Goal: Information Seeking & Learning: Learn about a topic

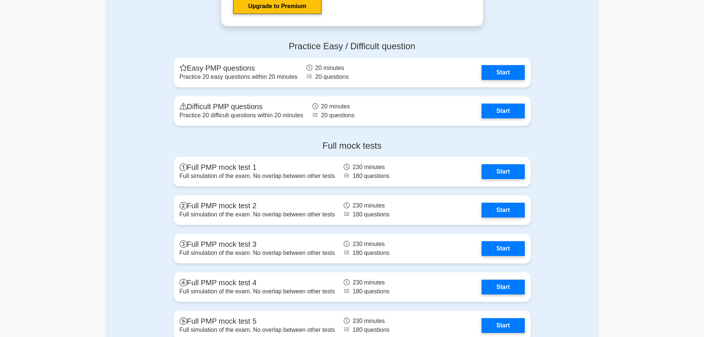
scroll to position [2741, 0]
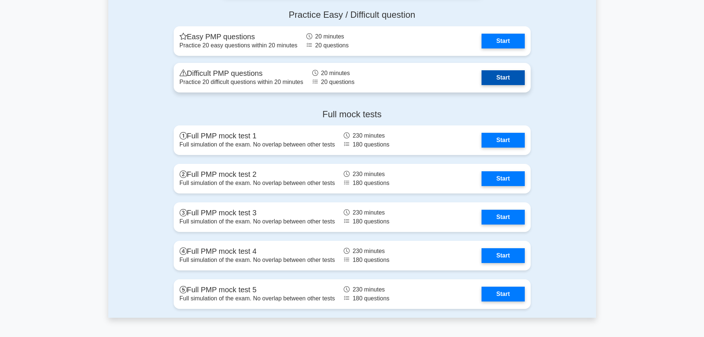
click at [497, 83] on link "Start" at bounding box center [503, 77] width 43 height 15
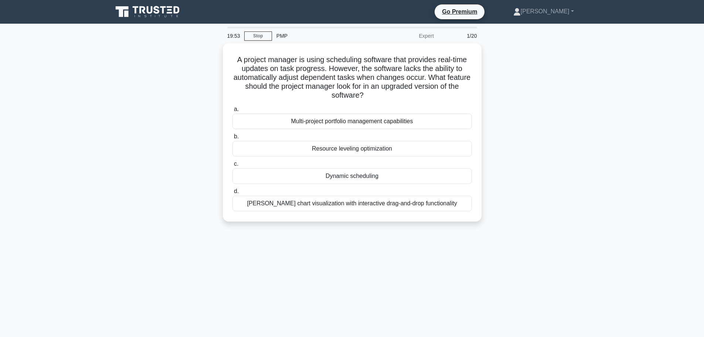
click at [355, 247] on div "19:53 Stop PMP Expert 1/20 A project manager is using scheduling software that …" at bounding box center [352, 212] width 488 height 370
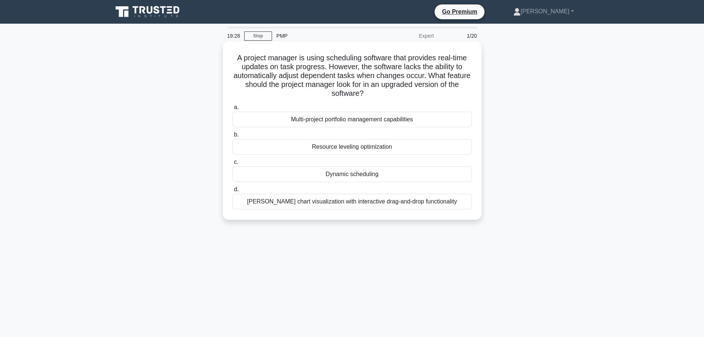
click at [371, 150] on div "Resource leveling optimization" at bounding box center [353, 147] width 240 height 16
click at [233, 137] on input "b. Resource leveling optimization" at bounding box center [233, 134] width 0 height 5
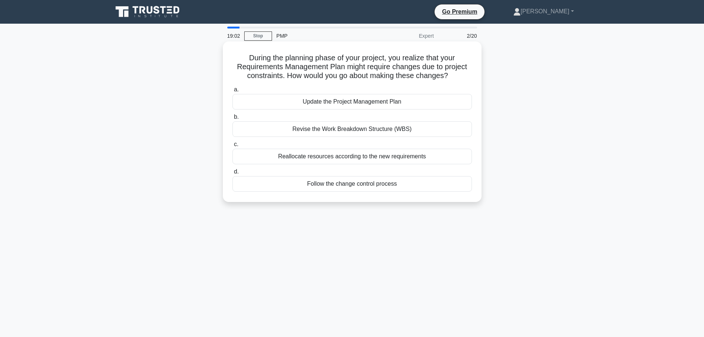
click at [377, 185] on div "Follow the change control process" at bounding box center [353, 184] width 240 height 16
click at [233, 174] on input "d. Follow the change control process" at bounding box center [233, 171] width 0 height 5
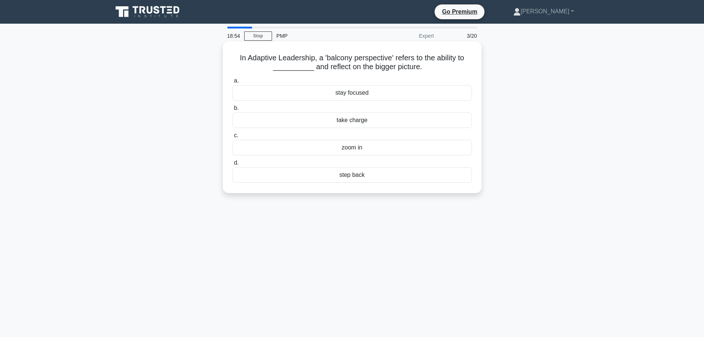
click at [395, 177] on div "step back" at bounding box center [353, 175] width 240 height 16
click at [233, 165] on input "d. step back" at bounding box center [233, 162] width 0 height 5
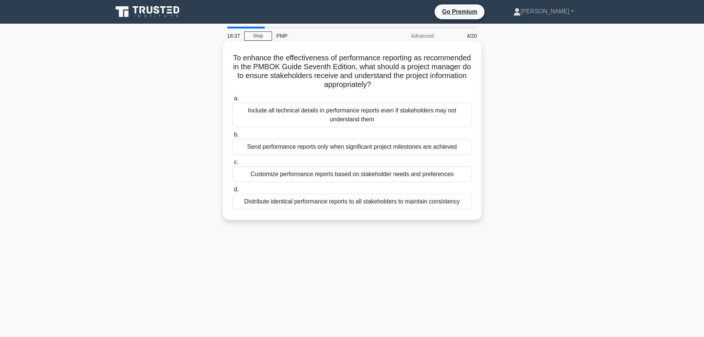
click at [373, 175] on div "Customize performance reports based on stakeholder needs and preferences" at bounding box center [353, 174] width 240 height 16
click at [233, 165] on input "c. Customize performance reports based on stakeholder needs and preferences" at bounding box center [233, 162] width 0 height 5
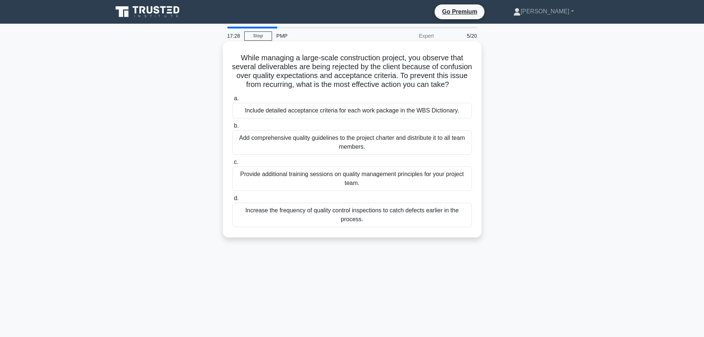
click at [404, 118] on div "Include detailed acceptance criteria for each work package in the WBS Dictionar…" at bounding box center [353, 111] width 240 height 16
click at [233, 101] on input "a. Include detailed acceptance criteria for each work package in the WBS Dictio…" at bounding box center [233, 98] width 0 height 5
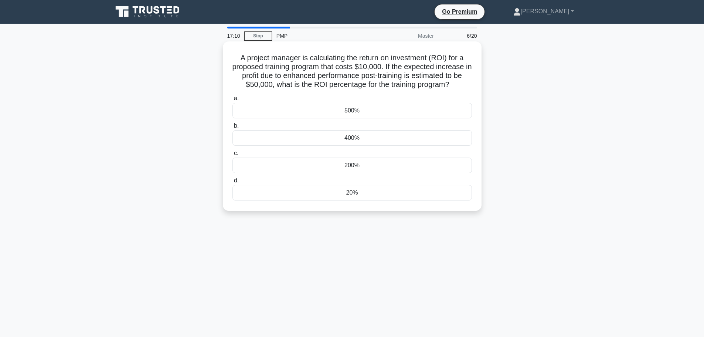
click at [405, 113] on div "500%" at bounding box center [353, 111] width 240 height 16
click at [233, 101] on input "a. 500%" at bounding box center [233, 98] width 0 height 5
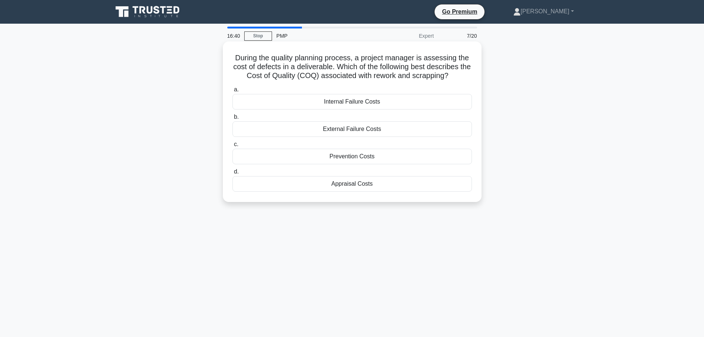
click at [377, 102] on div "Internal Failure Costs" at bounding box center [353, 102] width 240 height 16
click at [233, 92] on input "a. Internal Failure Costs" at bounding box center [233, 89] width 0 height 5
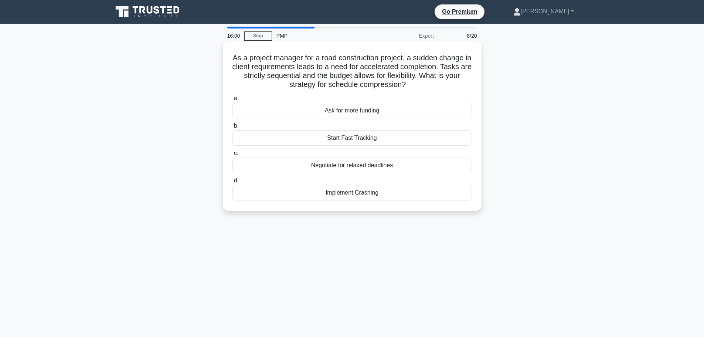
click at [382, 193] on div "Implement Crashing" at bounding box center [353, 193] width 240 height 16
click at [233, 183] on input "d. Implement Crashing" at bounding box center [233, 180] width 0 height 5
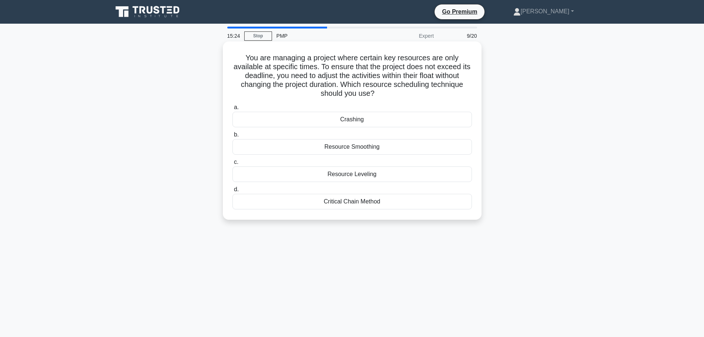
click at [432, 153] on div "Resource Smoothing" at bounding box center [353, 147] width 240 height 16
click at [233, 137] on input "b. Resource Smoothing" at bounding box center [233, 134] width 0 height 5
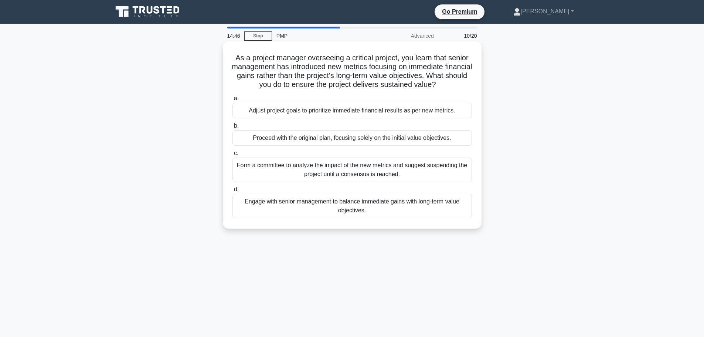
click at [405, 204] on div "Engage with senior management to balance immediate gains with long-term value o…" at bounding box center [353, 206] width 240 height 24
click at [233, 192] on input "d. Engage with senior management to balance immediate gains with long-term valu…" at bounding box center [233, 189] width 0 height 5
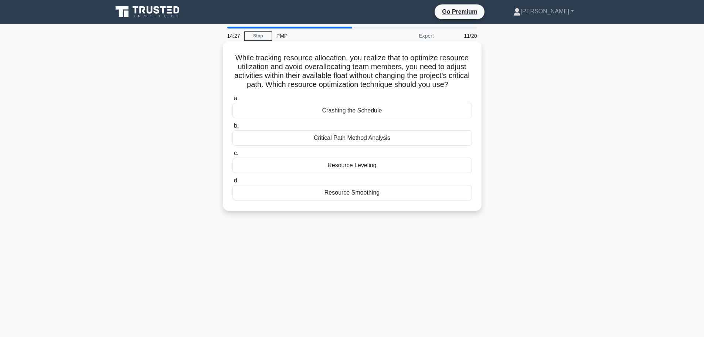
click at [399, 200] on div "Resource Smoothing" at bounding box center [353, 193] width 240 height 16
click at [233, 183] on input "d. Resource Smoothing" at bounding box center [233, 180] width 0 height 5
click at [399, 197] on div "Analogous Estimating" at bounding box center [353, 193] width 240 height 16
click at [233, 183] on input "d. Analogous Estimating" at bounding box center [233, 180] width 0 height 5
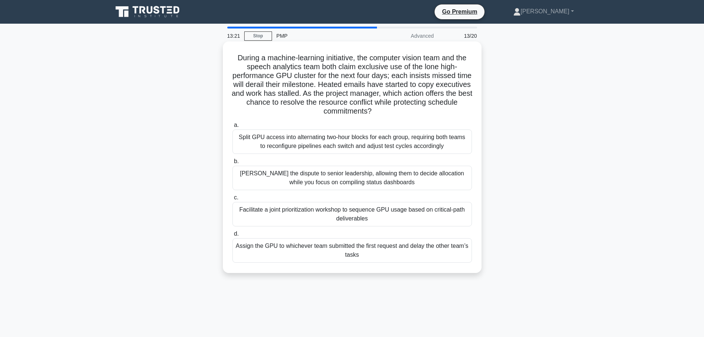
click at [409, 210] on div "Facilitate a joint prioritization workshop to sequence GPU usage based on criti…" at bounding box center [353, 214] width 240 height 24
click at [233, 200] on input "c. Facilitate a joint prioritization workshop to sequence GPU usage based on cr…" at bounding box center [233, 197] width 0 height 5
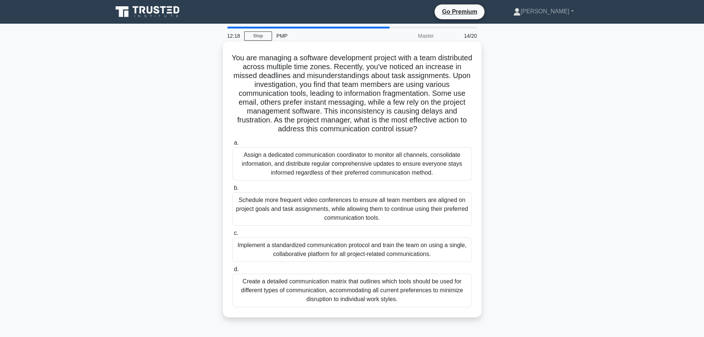
click at [358, 284] on div "Create a detailed communication matrix that outlines which tools should be used…" at bounding box center [353, 290] width 240 height 33
click at [233, 272] on input "d. Create a detailed communication matrix that outlines which tools should be u…" at bounding box center [233, 269] width 0 height 5
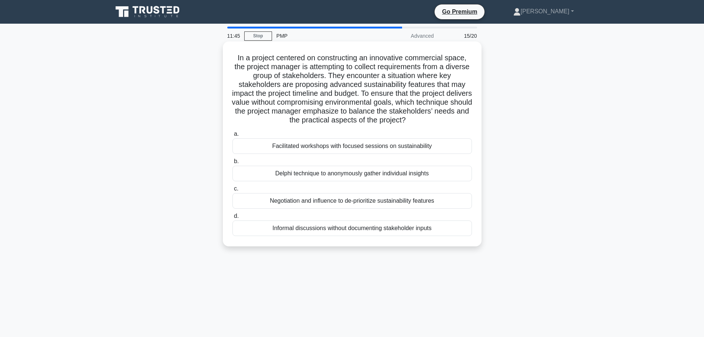
click at [340, 150] on div "Facilitated workshops with focused sessions on sustainability" at bounding box center [353, 146] width 240 height 16
click at [233, 136] on input "a. Facilitated workshops with focused sessions on sustainability" at bounding box center [233, 134] width 0 height 5
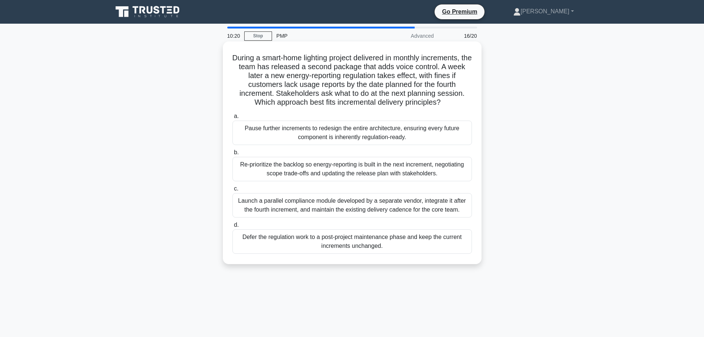
click at [351, 142] on div "Pause further increments to redesign the entire architecture, ensuring every fu…" at bounding box center [353, 133] width 240 height 24
click at [233, 119] on input "a. Pause further increments to redesign the entire architecture, ensuring every…" at bounding box center [233, 116] width 0 height 5
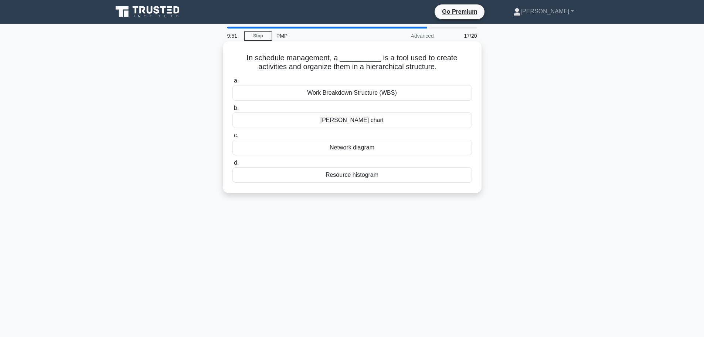
click at [362, 95] on div "Work Breakdown Structure (WBS)" at bounding box center [353, 93] width 240 height 16
click at [233, 83] on input "a. Work Breakdown Structure (WBS)" at bounding box center [233, 80] width 0 height 5
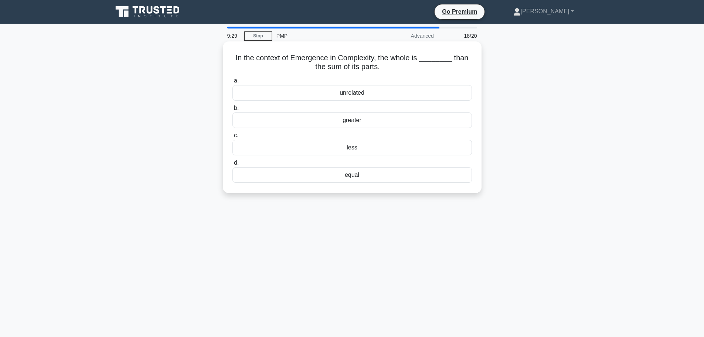
click at [356, 123] on div "greater" at bounding box center [353, 120] width 240 height 16
click at [233, 111] on input "b. greater" at bounding box center [233, 108] width 0 height 5
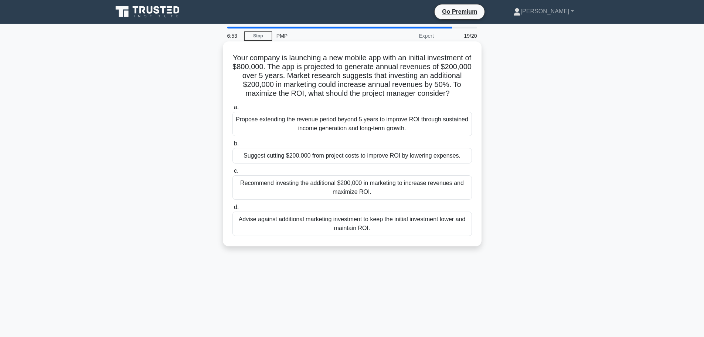
click at [345, 195] on div "Recommend investing the additional $200,000 in marketing to increase revenues a…" at bounding box center [353, 187] width 240 height 24
click at [233, 173] on input "c. Recommend investing the additional $200,000 in marketing to increase revenue…" at bounding box center [233, 171] width 0 height 5
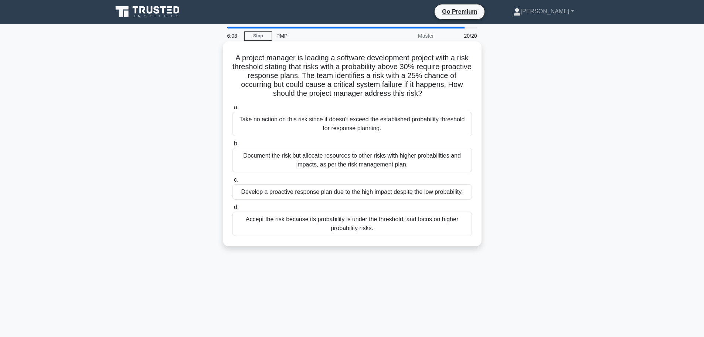
click at [342, 159] on div "Document the risk but allocate resources to other risks with higher probabiliti…" at bounding box center [353, 160] width 240 height 24
click at [233, 146] on input "b. Document the risk but allocate resources to other risks with higher probabil…" at bounding box center [233, 143] width 0 height 5
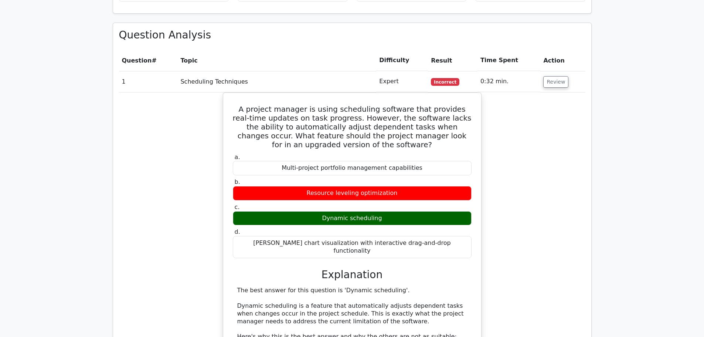
scroll to position [740, 0]
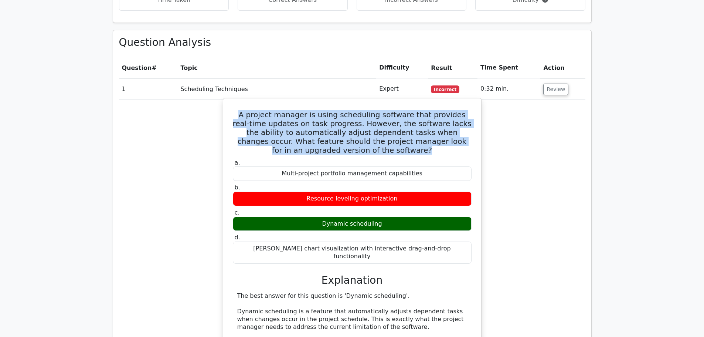
drag, startPoint x: 236, startPoint y: 88, endPoint x: 382, endPoint y: 124, distance: 150.6
click at [382, 124] on h5 "A project manager is using scheduling software that provides real-time updates …" at bounding box center [352, 132] width 240 height 44
copy h5 "A project manager is using scheduling software that provides real-time updates …"
click at [272, 110] on h5 "A project manager is using scheduling software that provides real-time updates …" at bounding box center [352, 132] width 240 height 44
drag, startPoint x: 234, startPoint y: 90, endPoint x: 382, endPoint y: 125, distance: 151.2
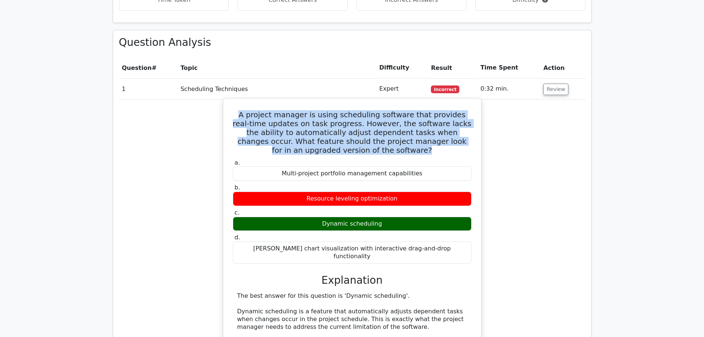
click at [382, 125] on h5 "A project manager is using scheduling software that provides real-time updates …" at bounding box center [352, 132] width 240 height 44
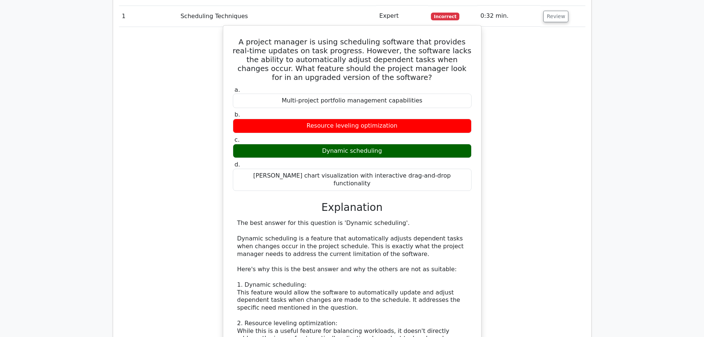
scroll to position [814, 0]
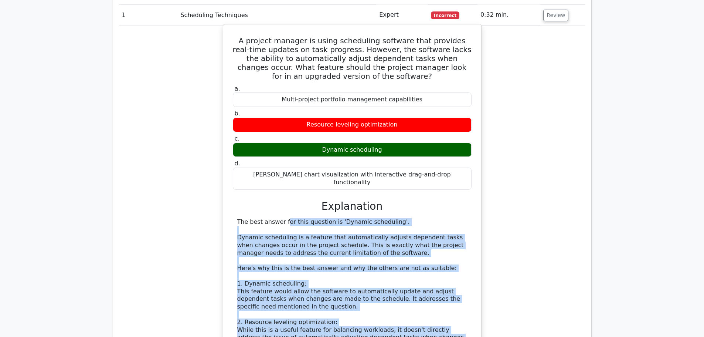
drag, startPoint x: 421, startPoint y: 305, endPoint x: 233, endPoint y: 184, distance: 223.8
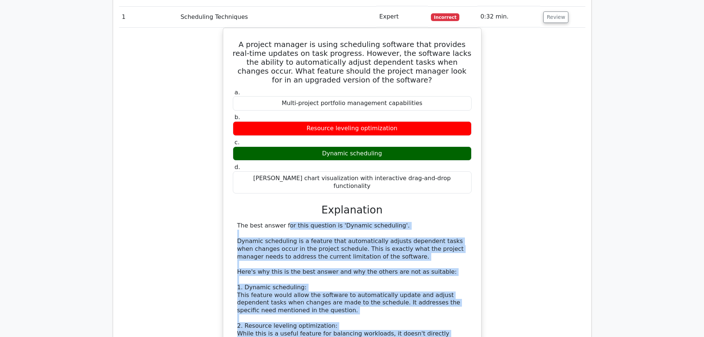
copy div "The best answer for this question is 'Dynamic scheduling'. Dynamic scheduling i…"
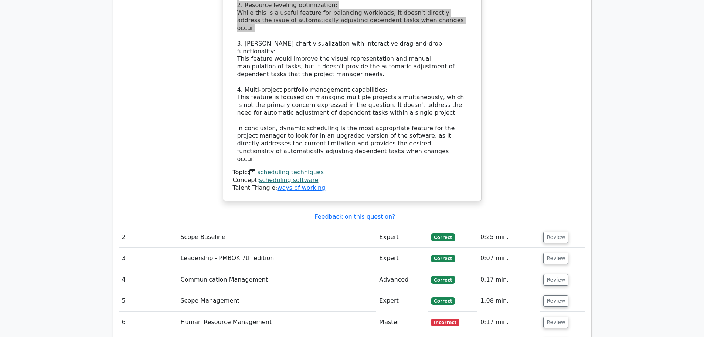
scroll to position [1146, 0]
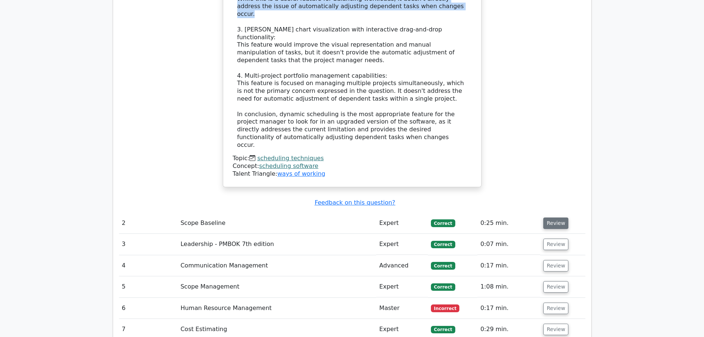
click at [547, 217] on button "Review" at bounding box center [556, 222] width 25 height 11
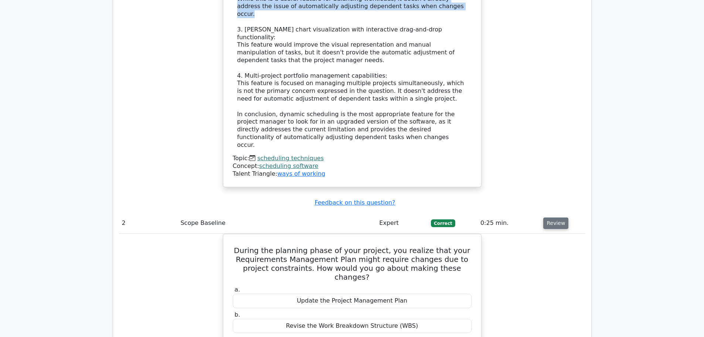
click at [553, 217] on button "Review" at bounding box center [556, 222] width 25 height 11
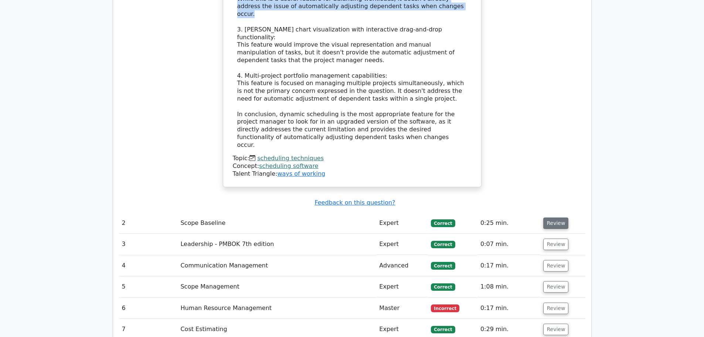
click at [553, 217] on button "Review" at bounding box center [556, 222] width 25 height 11
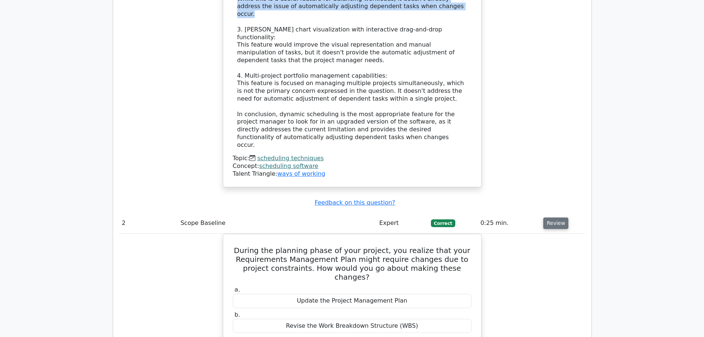
click at [553, 217] on button "Review" at bounding box center [556, 222] width 25 height 11
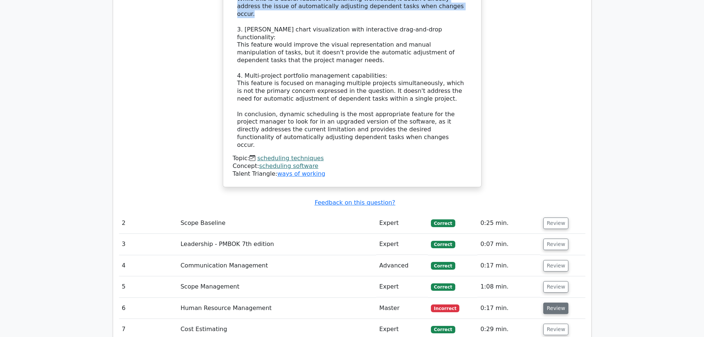
click at [559, 302] on button "Review" at bounding box center [556, 307] width 25 height 11
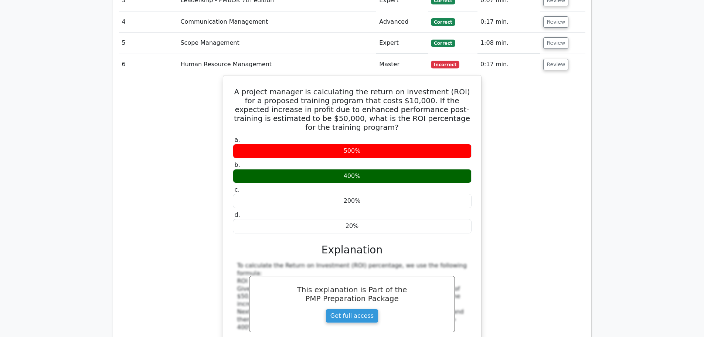
scroll to position [1405, 0]
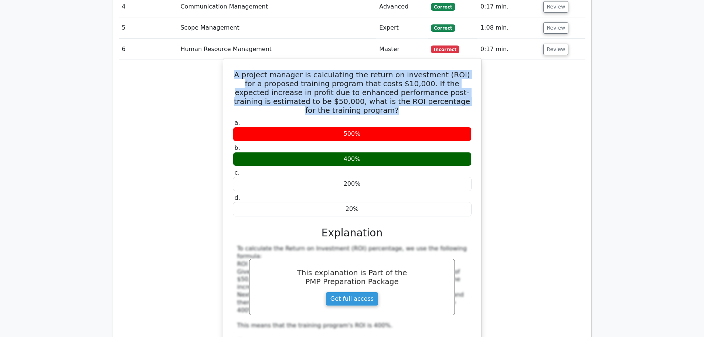
drag, startPoint x: 237, startPoint y: 18, endPoint x: 466, endPoint y: 47, distance: 231.1
click at [466, 70] on h5 "A project manager is calculating the return on investment (ROI) for a proposed …" at bounding box center [352, 92] width 240 height 44
copy h5 "A project manager is calculating the return on investment (ROI) for a proposed …"
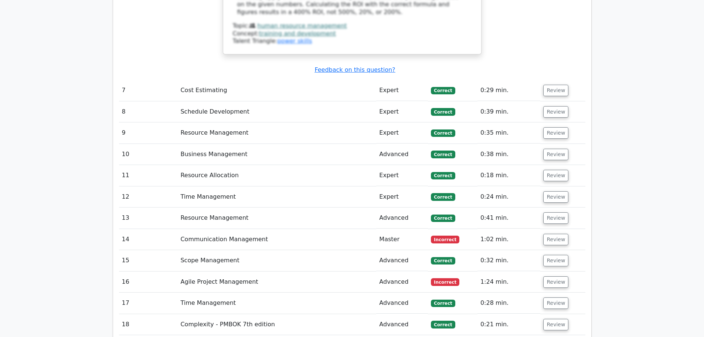
scroll to position [1775, 0]
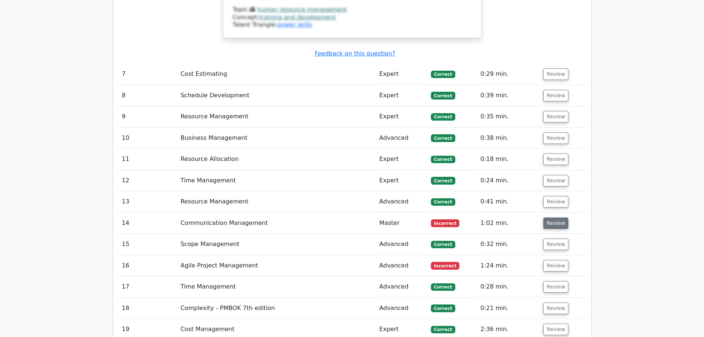
click at [544, 217] on button "Review" at bounding box center [556, 222] width 25 height 11
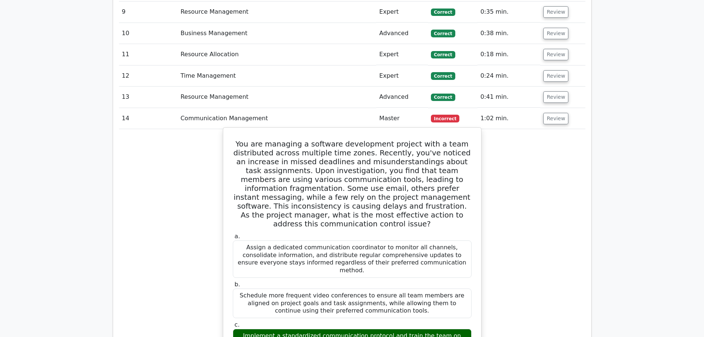
scroll to position [1886, 0]
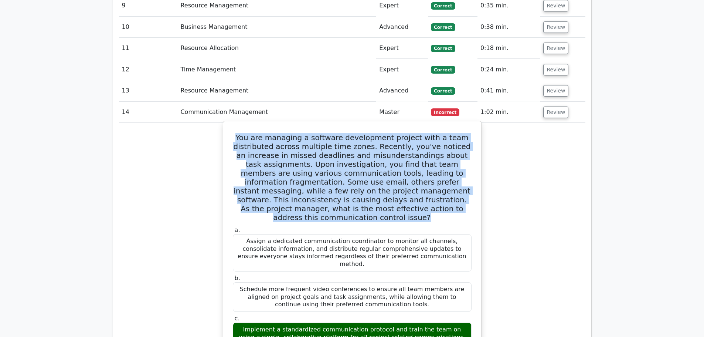
drag, startPoint x: 247, startPoint y: 54, endPoint x: 468, endPoint y: 129, distance: 233.6
click at [468, 133] on h5 "You are managing a software development project with a team distributed across …" at bounding box center [352, 177] width 240 height 89
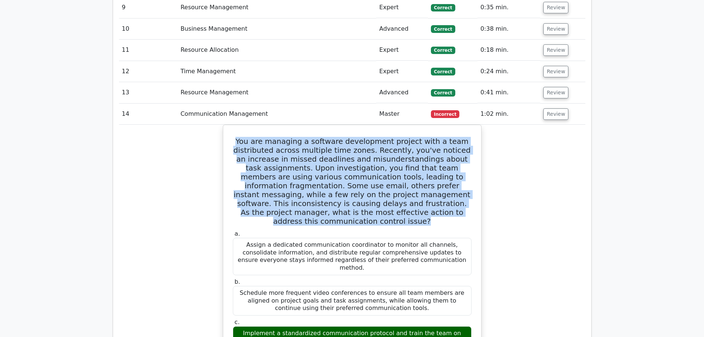
copy h5 "You are managing a software development project with a team distributed across …"
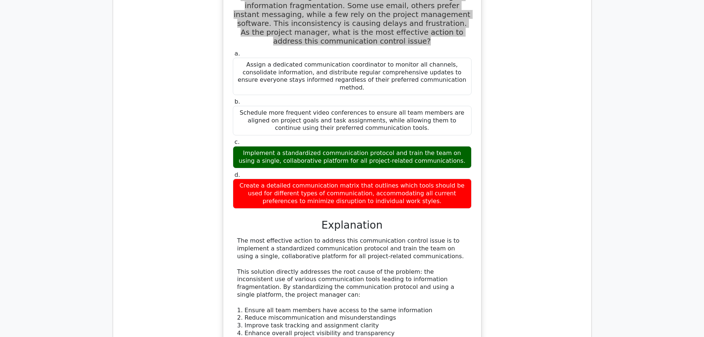
scroll to position [2071, 0]
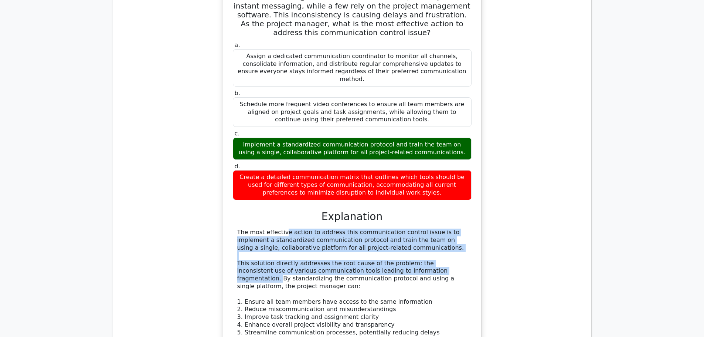
drag, startPoint x: 237, startPoint y: 133, endPoint x: 414, endPoint y: 172, distance: 181.3
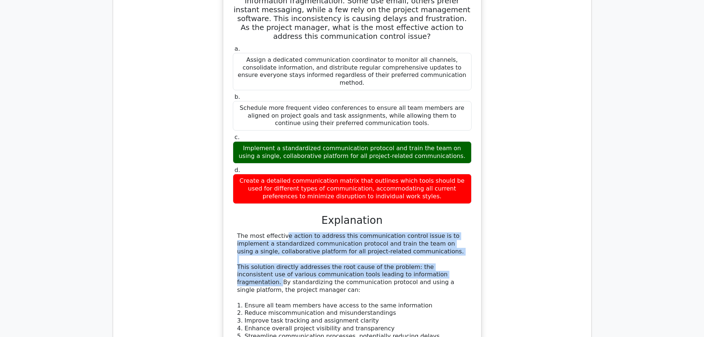
copy div "The most effective action to address this communication control issue is to imp…"
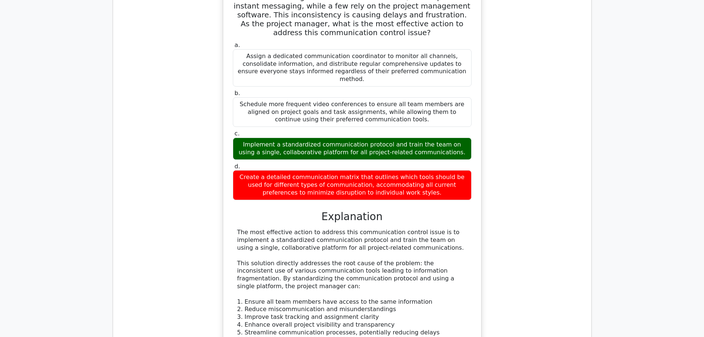
drag, startPoint x: 238, startPoint y: 259, endPoint x: 254, endPoint y: 321, distance: 64.2
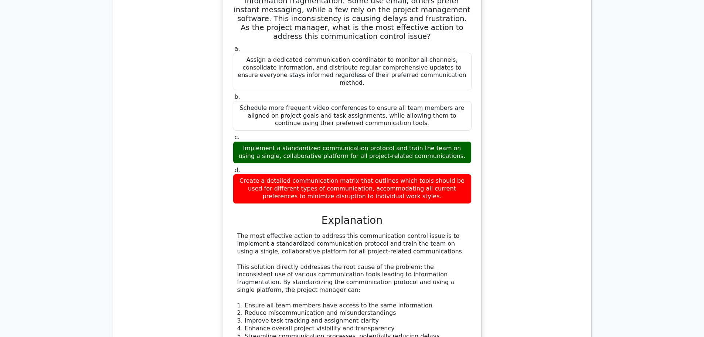
copy div "Scheduling more frequent video conferences may improve alignment but doesn't so…"
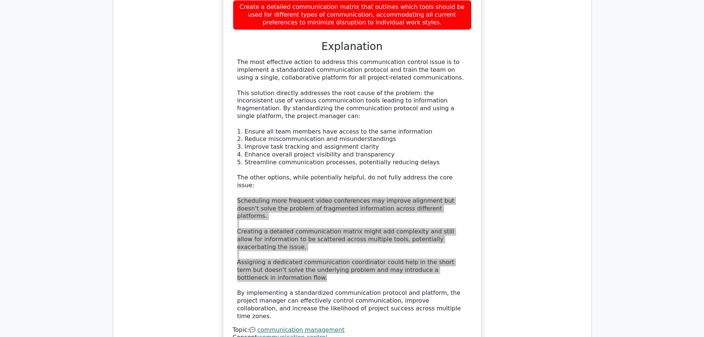
scroll to position [2441, 0]
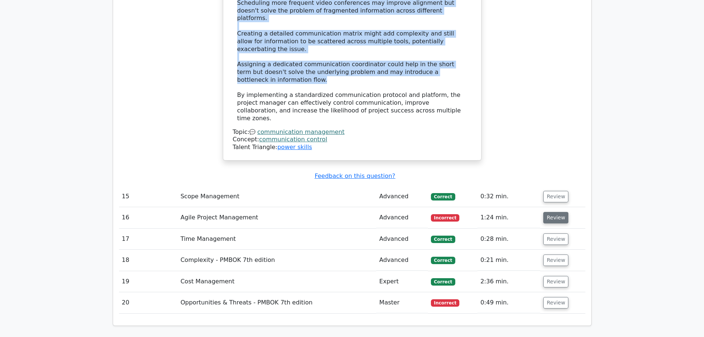
click at [559, 212] on button "Review" at bounding box center [556, 217] width 25 height 11
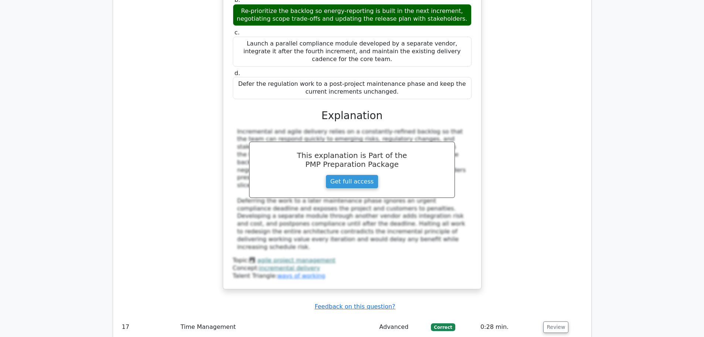
scroll to position [2884, 0]
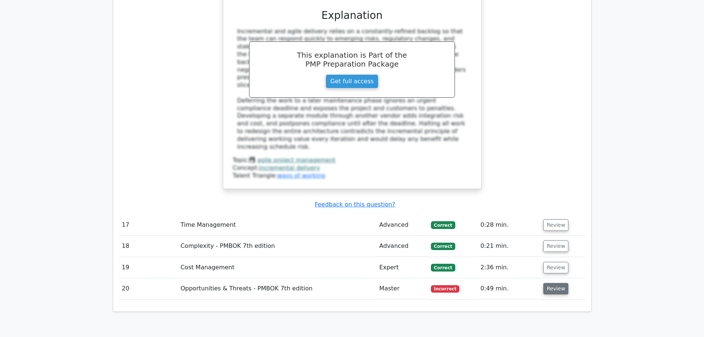
click at [549, 283] on button "Review" at bounding box center [556, 288] width 25 height 11
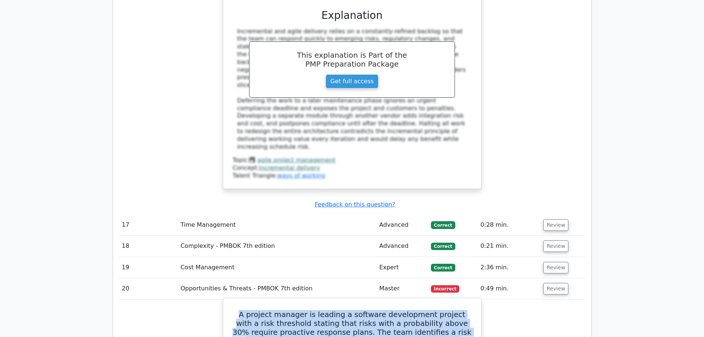
drag, startPoint x: 236, startPoint y: 145, endPoint x: 451, endPoint y: 180, distance: 217.9
click at [451, 310] on h5 "A project manager is leading a software development project with a risk thresho…" at bounding box center [352, 336] width 240 height 53
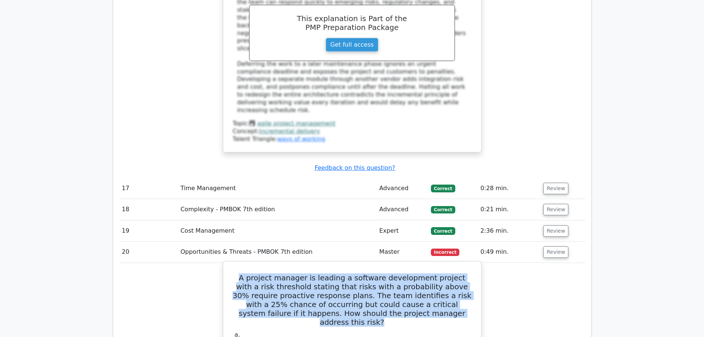
scroll to position [2921, 0]
copy h5 "A project manager is leading a software development project with a risk thresho…"
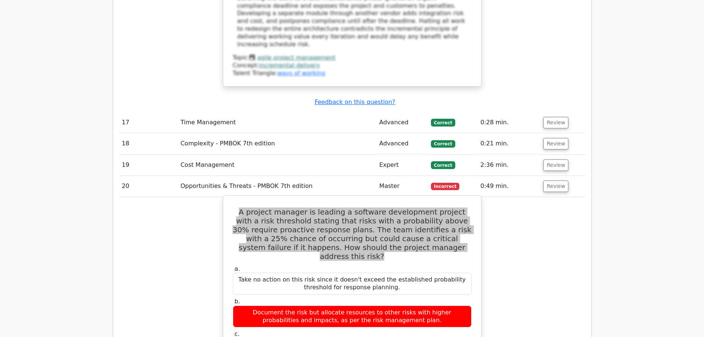
scroll to position [2995, 0]
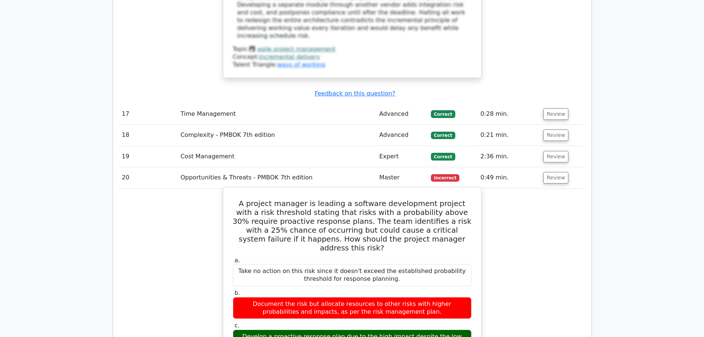
click at [267, 329] on div "Develop a proactive response plan due to the high impact despite the low probab…" at bounding box center [352, 340] width 239 height 22
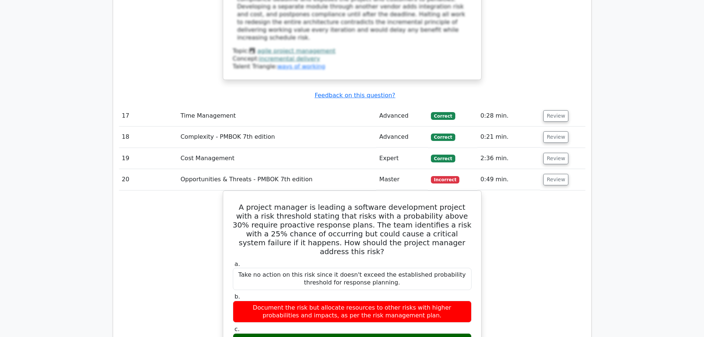
copy div "Develop a proactive response plan due to the high impact despite the low probab…"
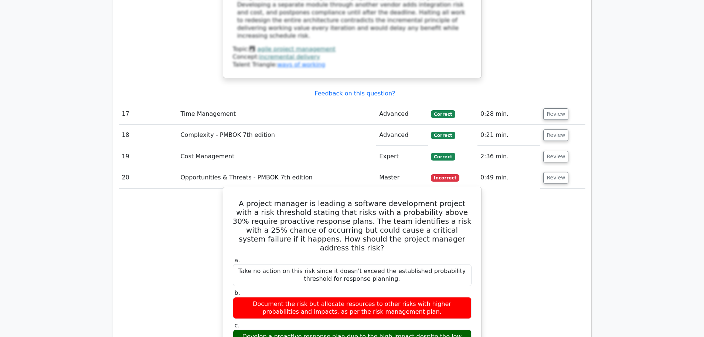
click at [302, 297] on div "Document the risk but allocate resources to other risks with higher probabiliti…" at bounding box center [352, 308] width 239 height 22
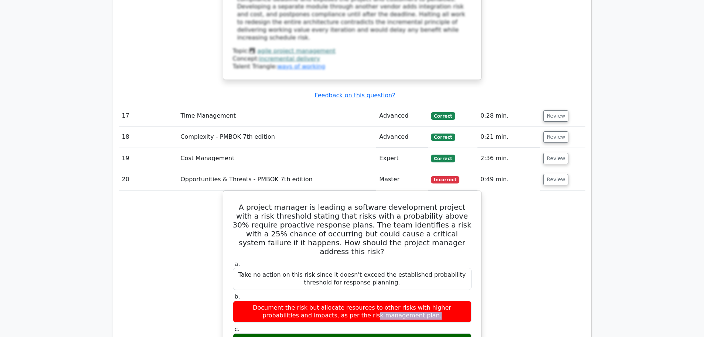
copy div "Document the risk but allocate resources to other risks with higher probabiliti…"
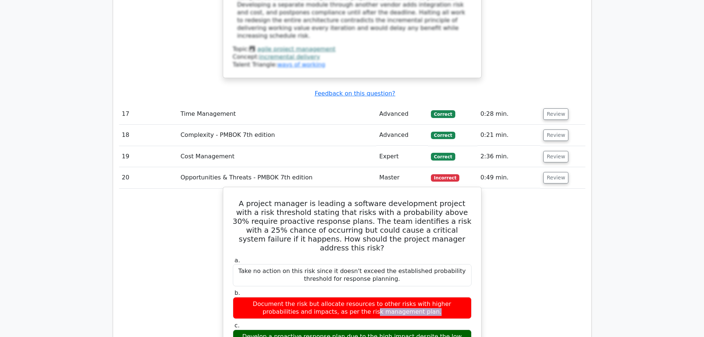
drag, startPoint x: 238, startPoint y: 233, endPoint x: 456, endPoint y: 271, distance: 221.2
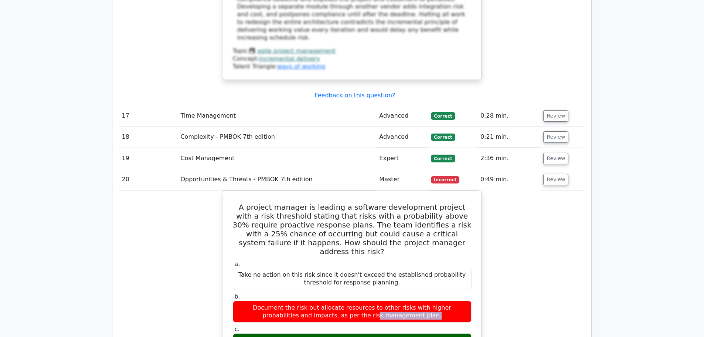
copy div "The project manager should develop a proactive response plan due to the high im…"
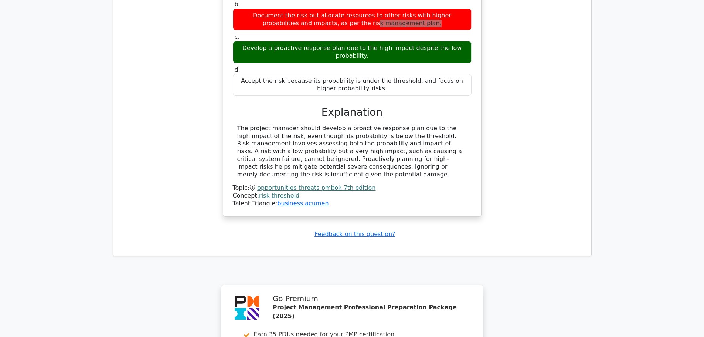
scroll to position [3291, 0]
